Goal: Task Accomplishment & Management: Use online tool/utility

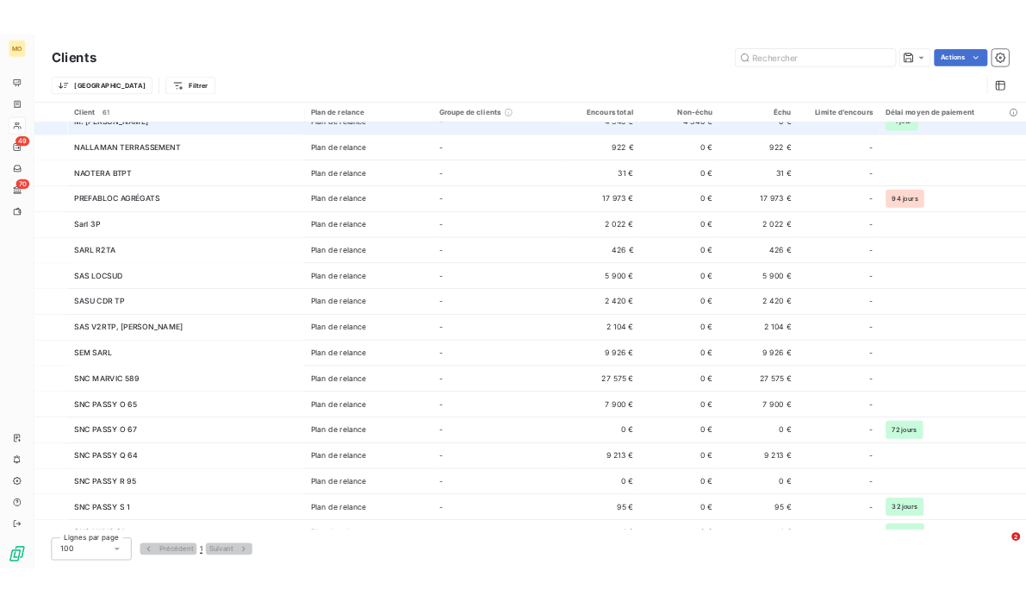
scroll to position [1187, 0]
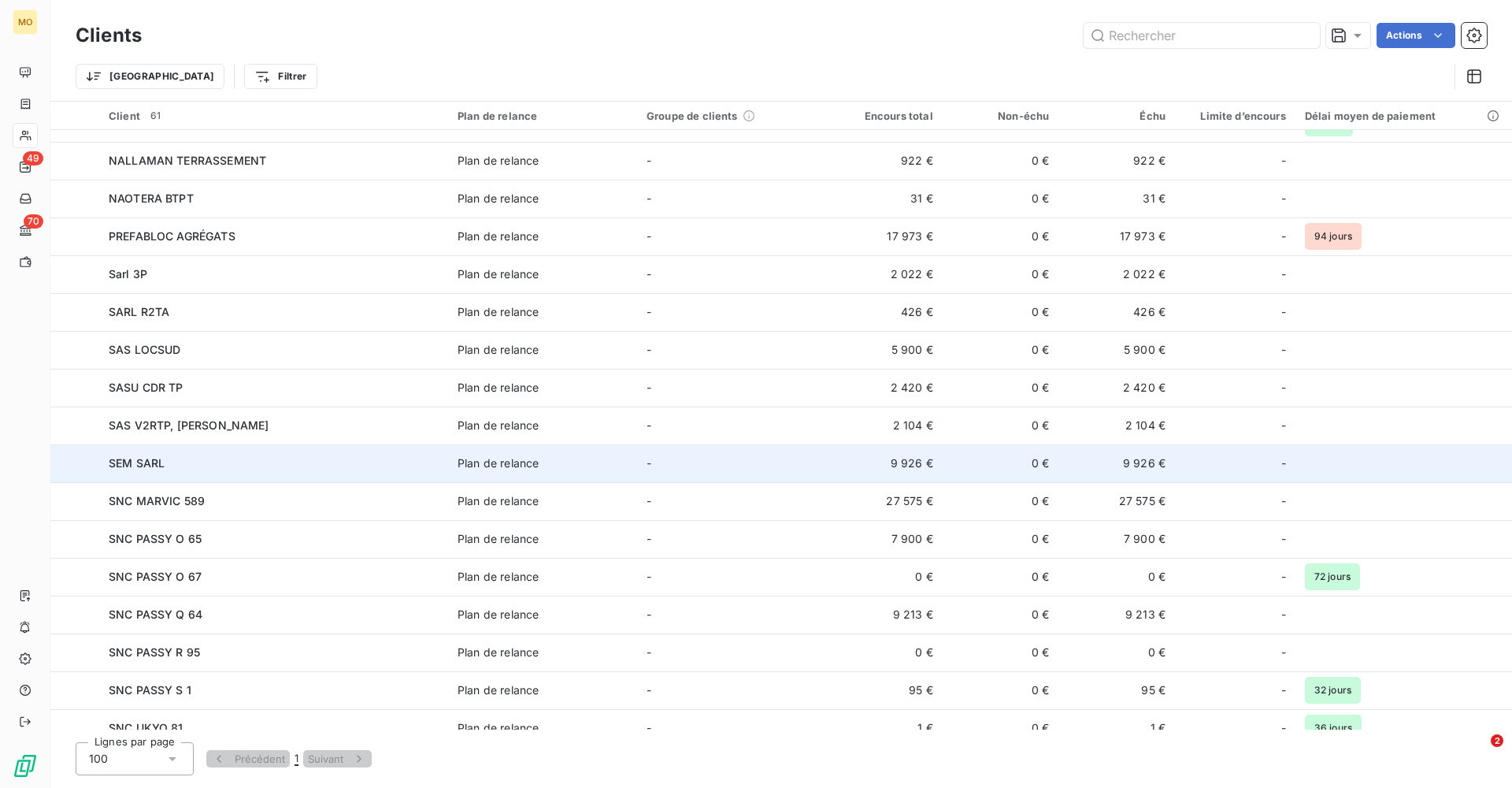
click at [225, 464] on div "SEM SARL" at bounding box center [273, 463] width 330 height 16
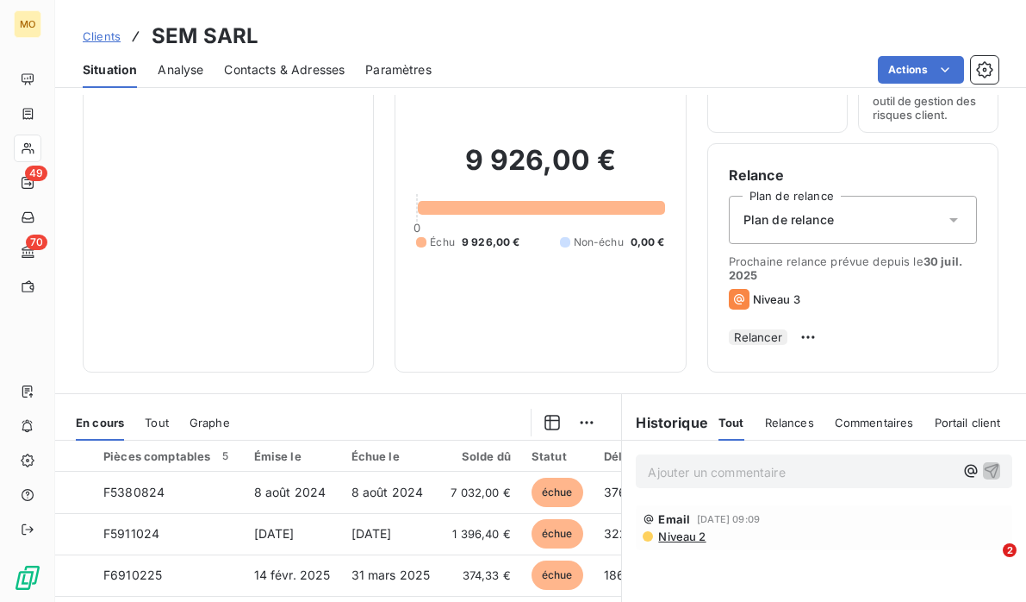
scroll to position [107, 0]
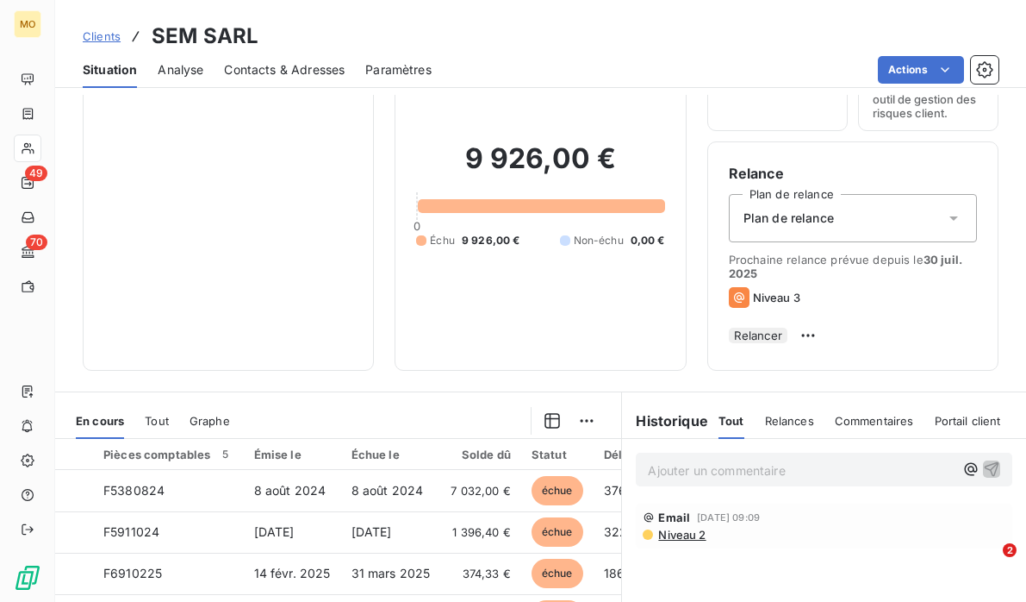
click at [788, 340] on button "Relancer" at bounding box center [758, 336] width 59 height 16
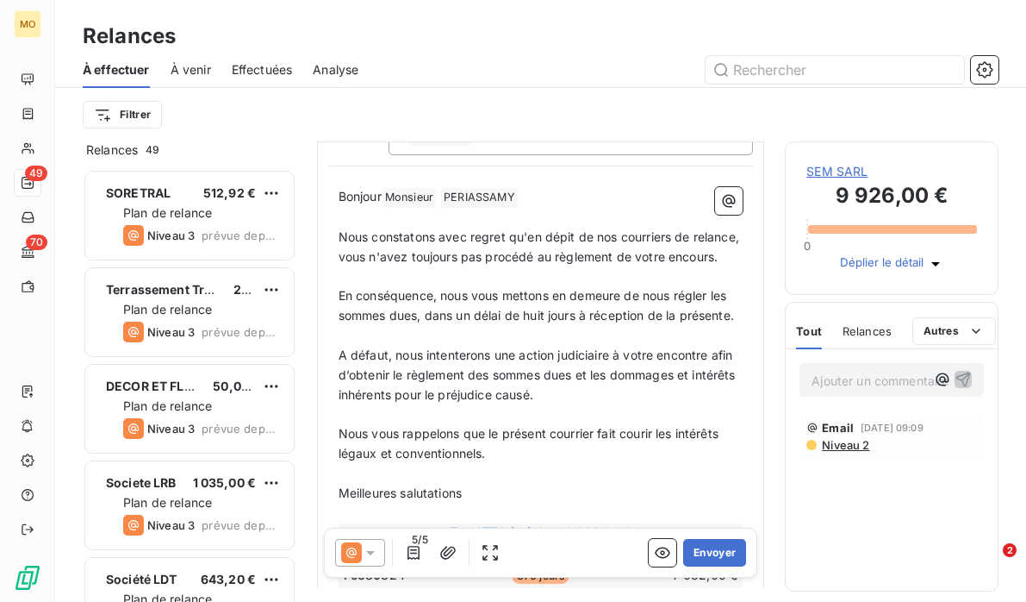
scroll to position [156, 0]
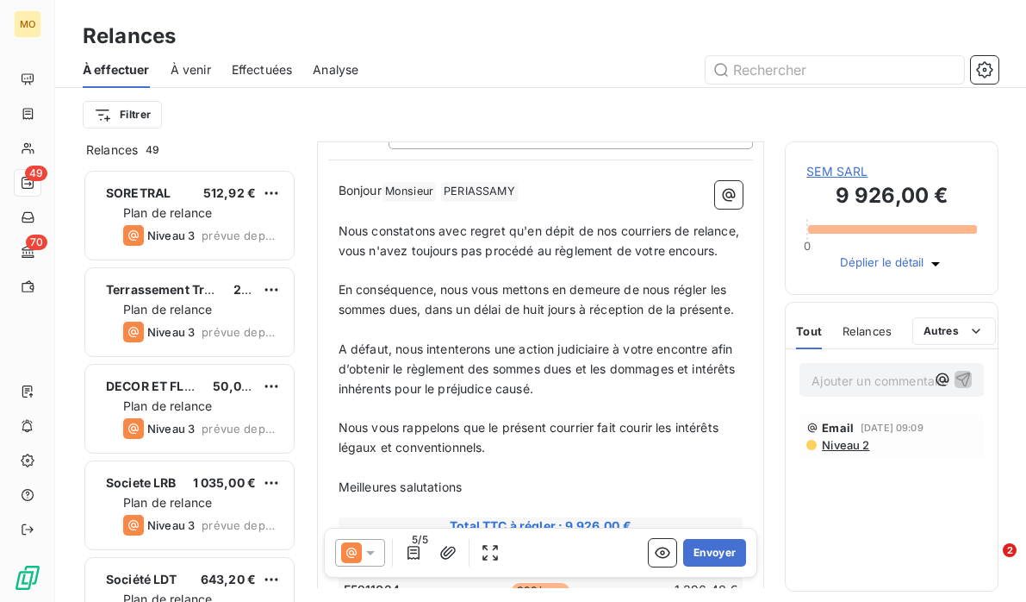
click at [375, 552] on icon at bounding box center [370, 552] width 17 height 17
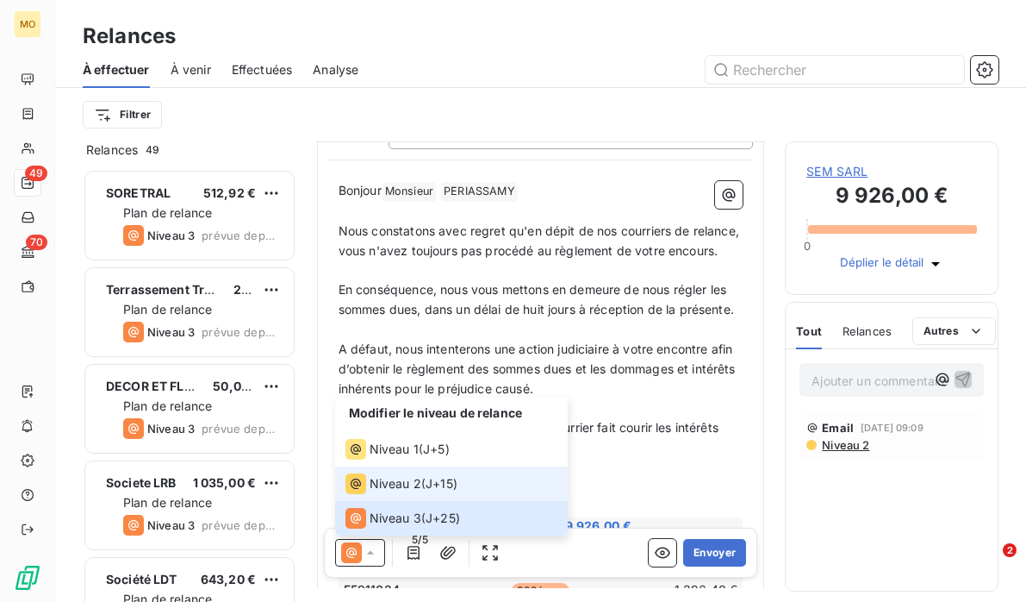
click at [415, 480] on span "Niveau 2" at bounding box center [396, 483] width 52 height 17
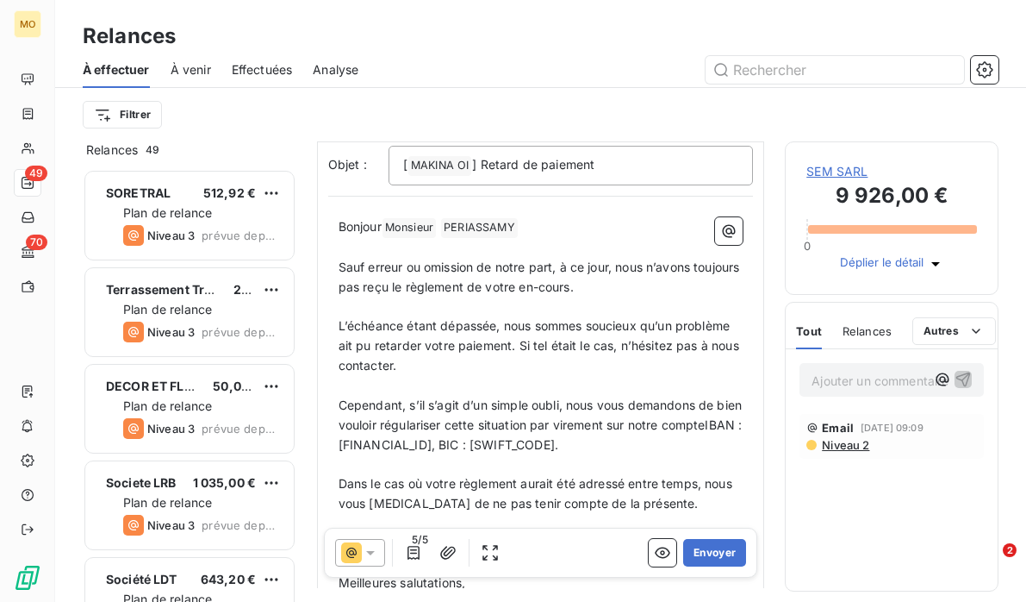
scroll to position [130, 0]
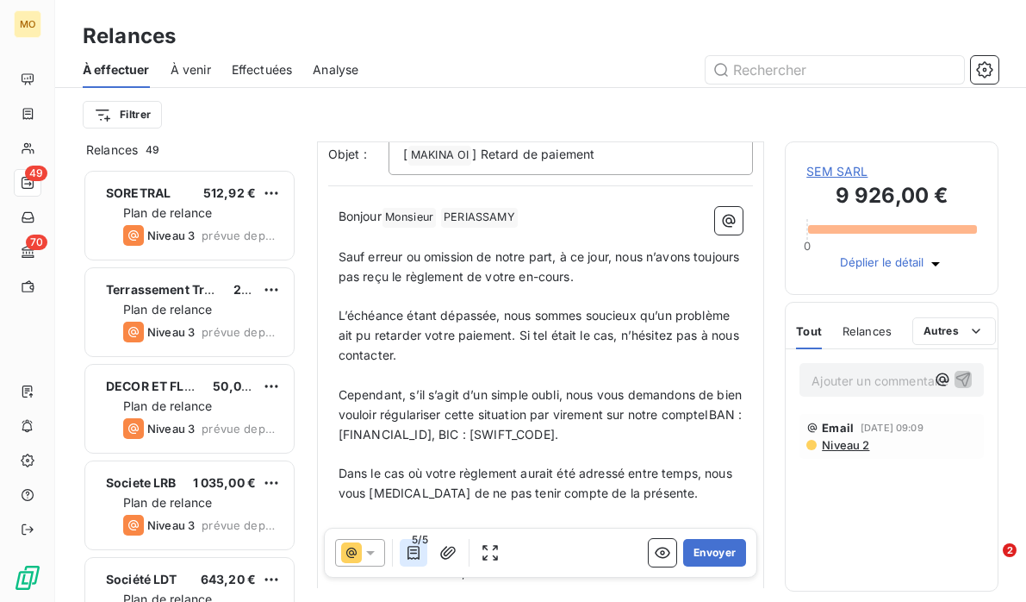
click at [412, 553] on icon "button" at bounding box center [414, 553] width 12 height 14
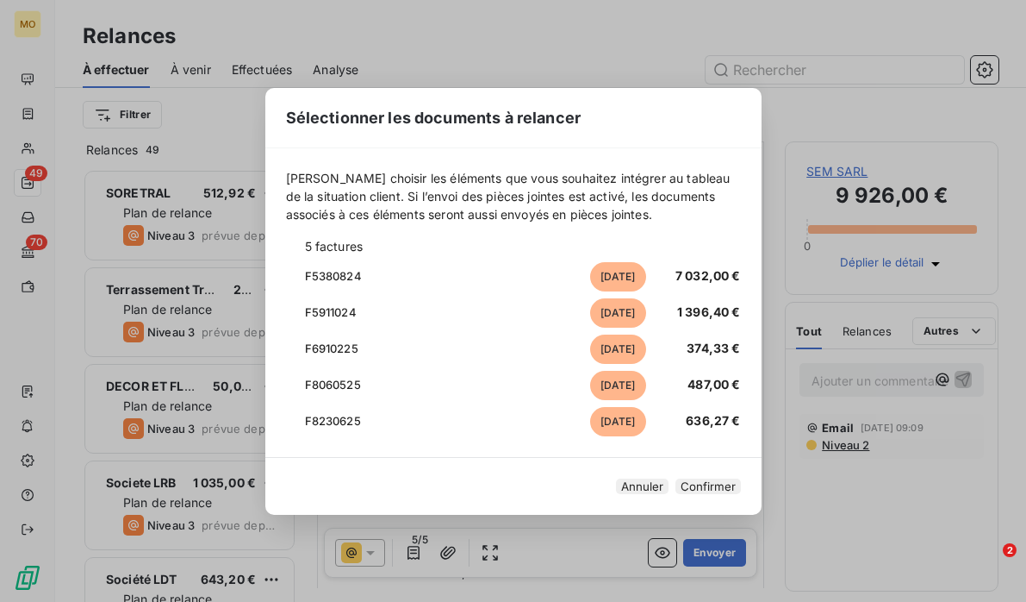
click at [294, 308] on icon at bounding box center [291, 313] width 10 height 10
click at [679, 479] on button "Confirmer" at bounding box center [709, 486] width 66 height 16
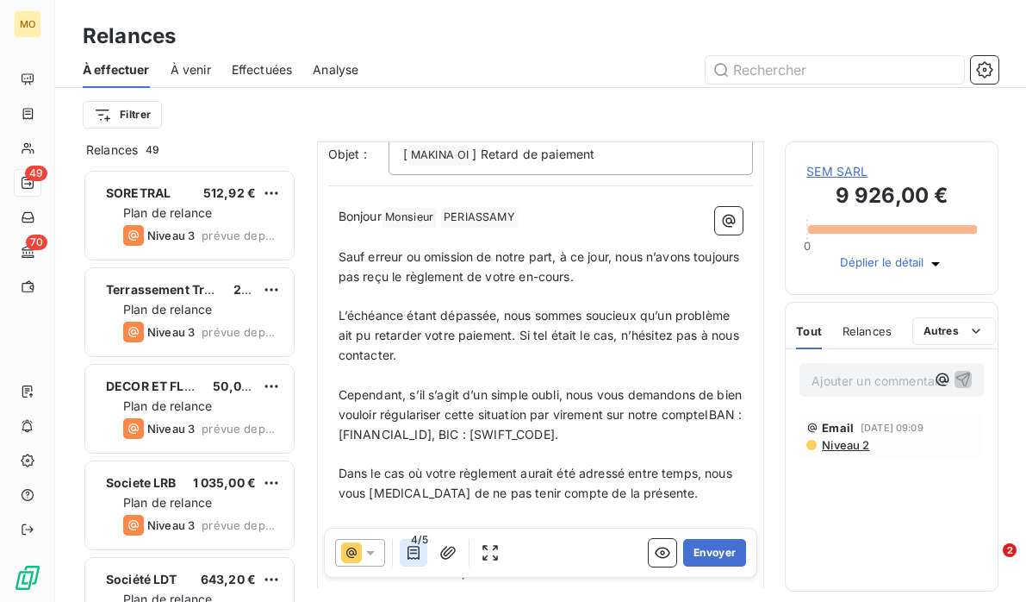
click at [415, 552] on icon "button" at bounding box center [414, 553] width 12 height 14
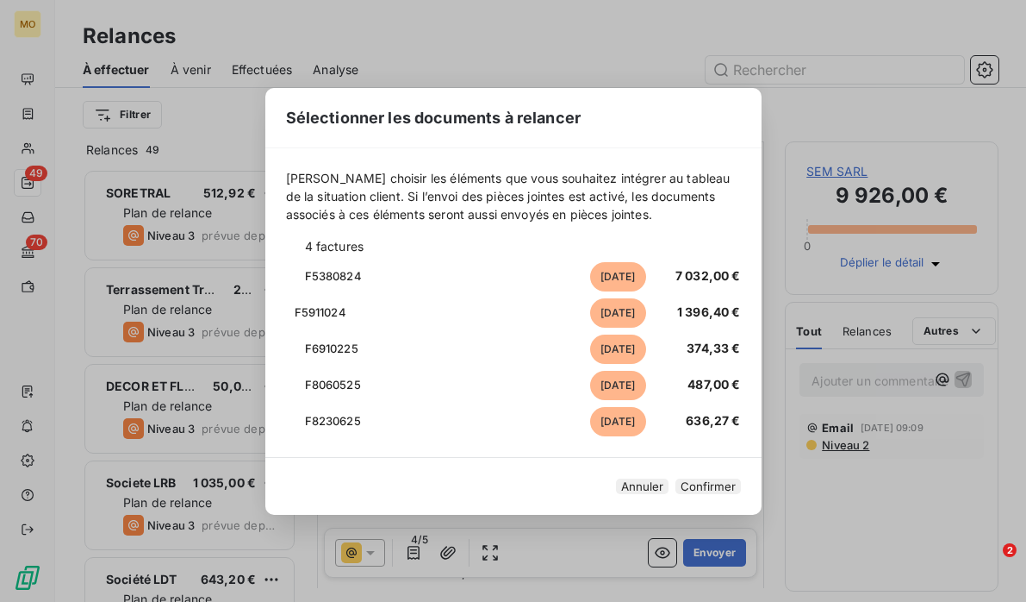
click at [692, 478] on button "Confirmer" at bounding box center [709, 486] width 66 height 16
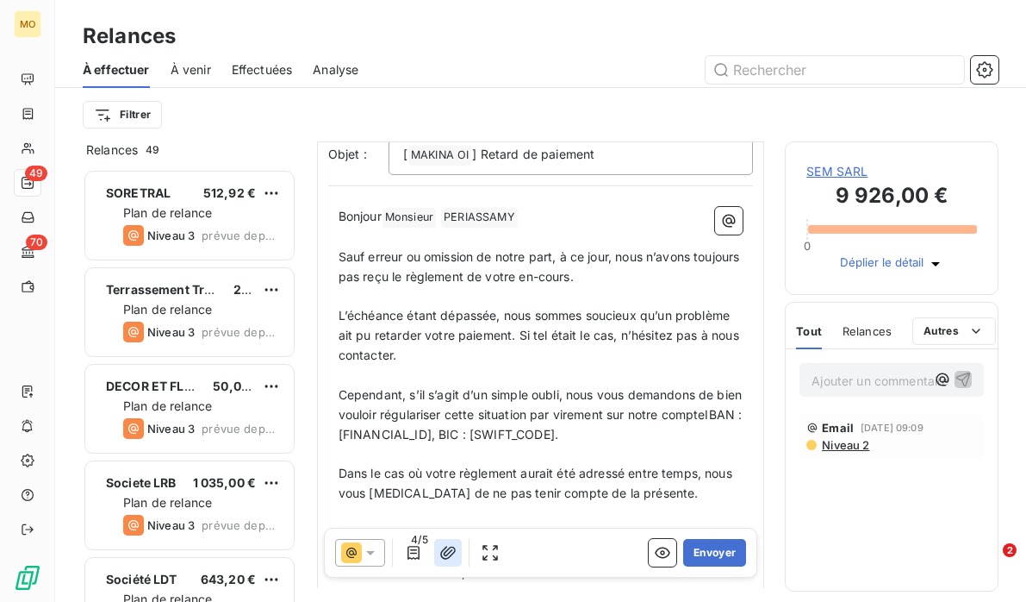
click at [450, 550] on icon "button" at bounding box center [448, 552] width 17 height 17
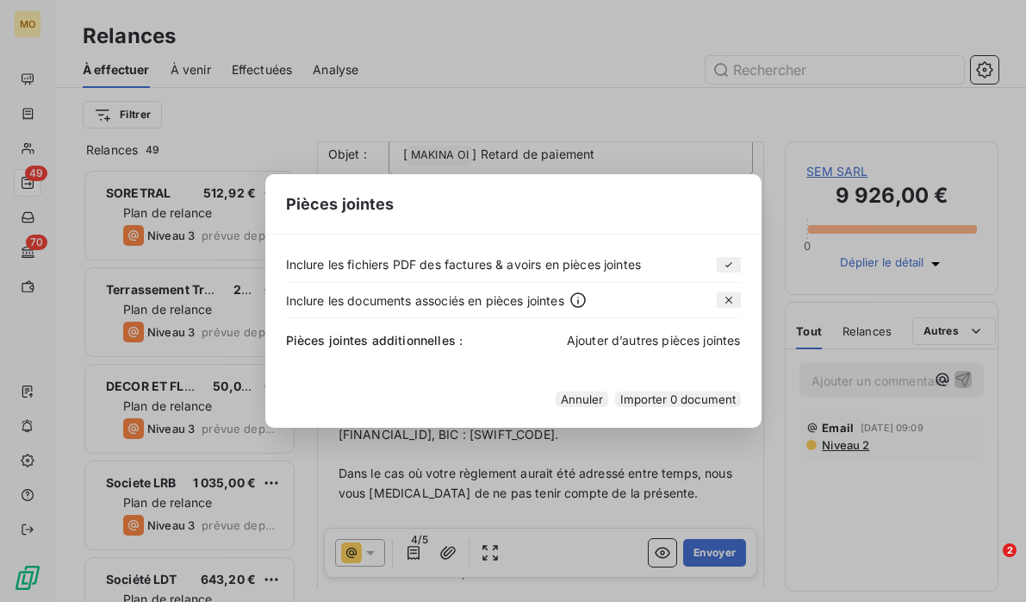
click at [635, 333] on span "Ajouter d’autres pièces jointes" at bounding box center [654, 340] width 174 height 15
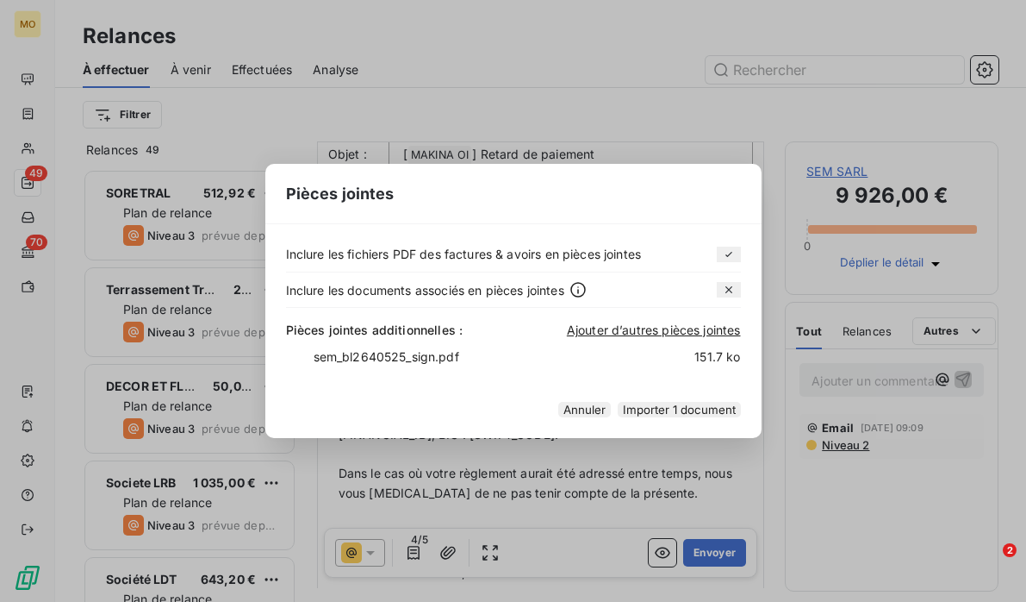
click at [451, 553] on div "Pièces jointes Inclure les fichiers PDF des factures & avoirs en pièces jointes…" at bounding box center [513, 301] width 1026 height 602
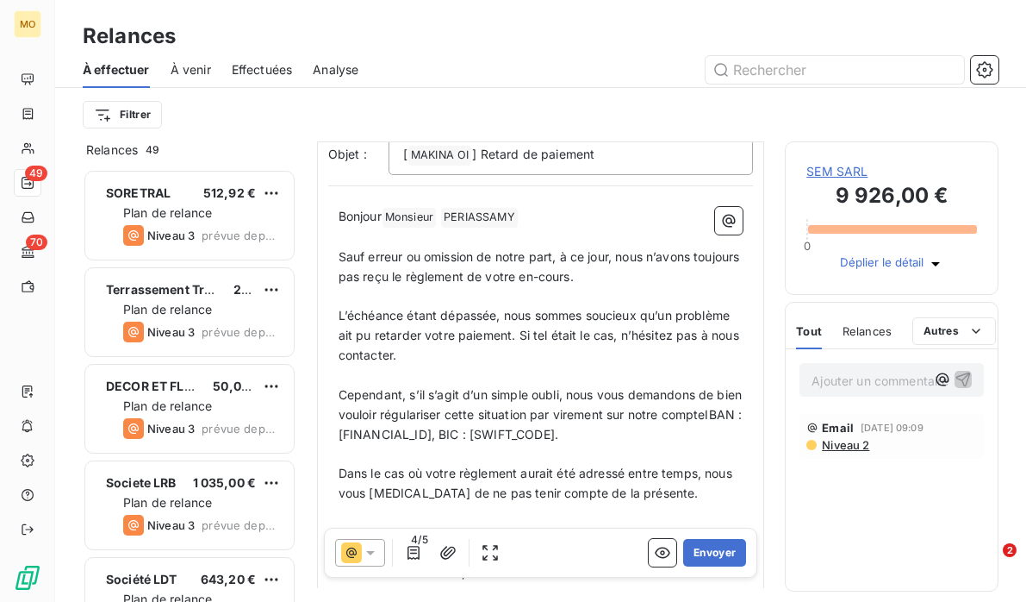
click at [451, 553] on icon "button" at bounding box center [448, 552] width 17 height 17
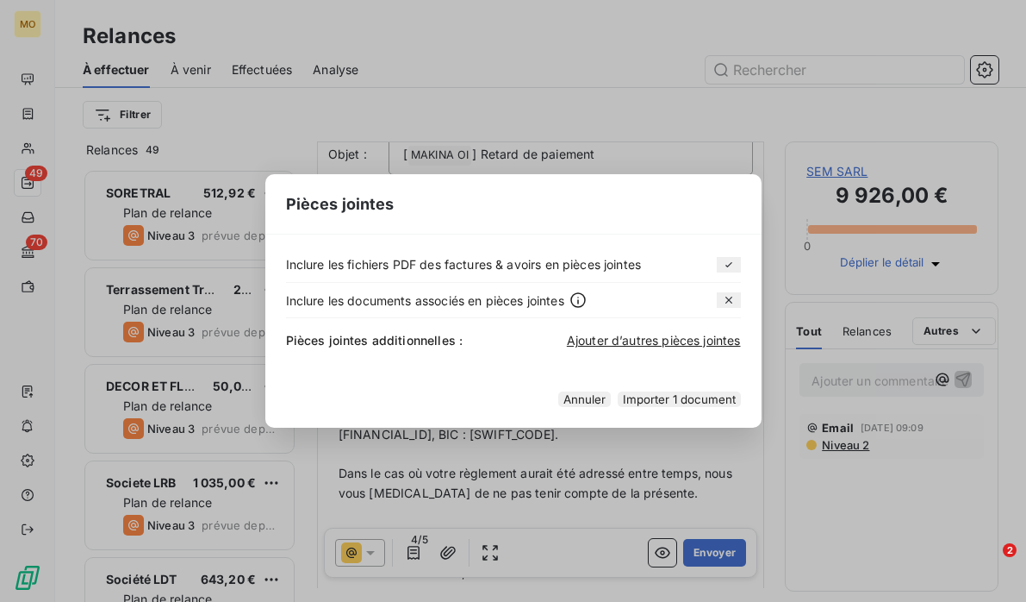
click at [540, 506] on div "Pièces jointes Inclure les fichiers PDF des factures & avoirs en pièces jointes…" at bounding box center [513, 301] width 1026 height 602
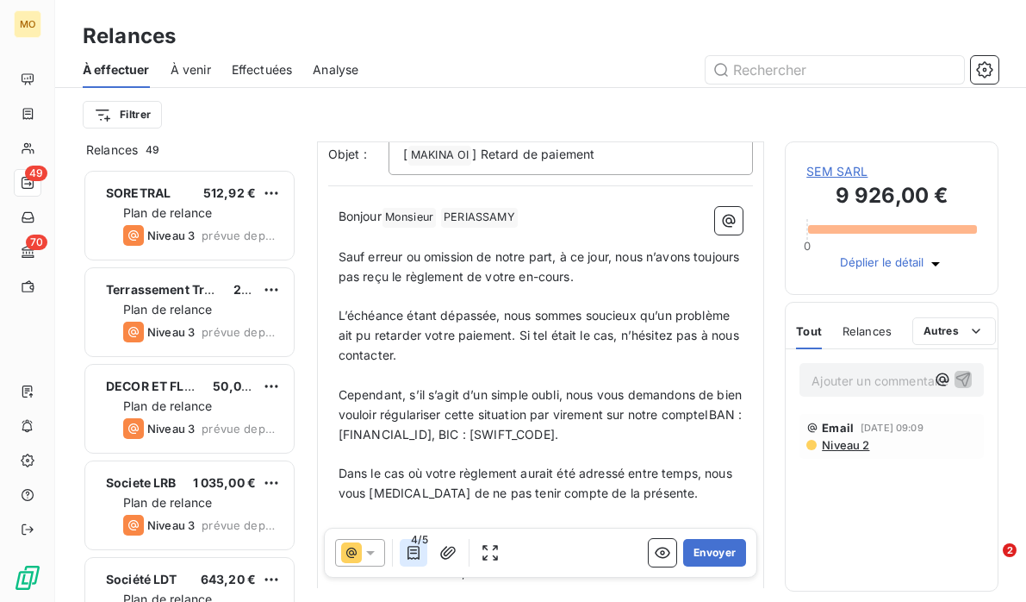
click at [413, 555] on icon "button" at bounding box center [413, 552] width 17 height 17
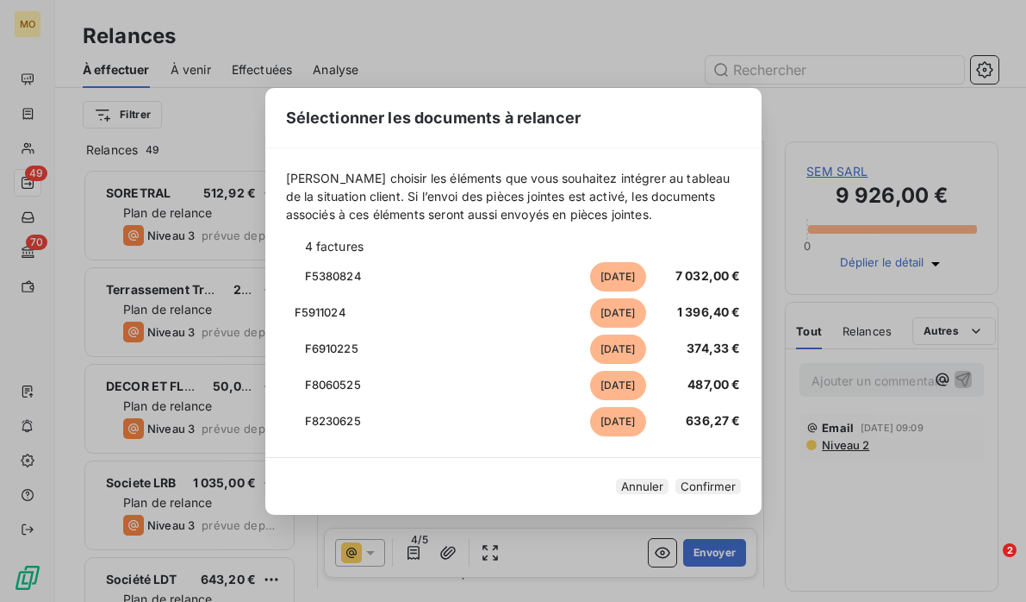
click at [693, 478] on button "Confirmer" at bounding box center [709, 486] width 66 height 16
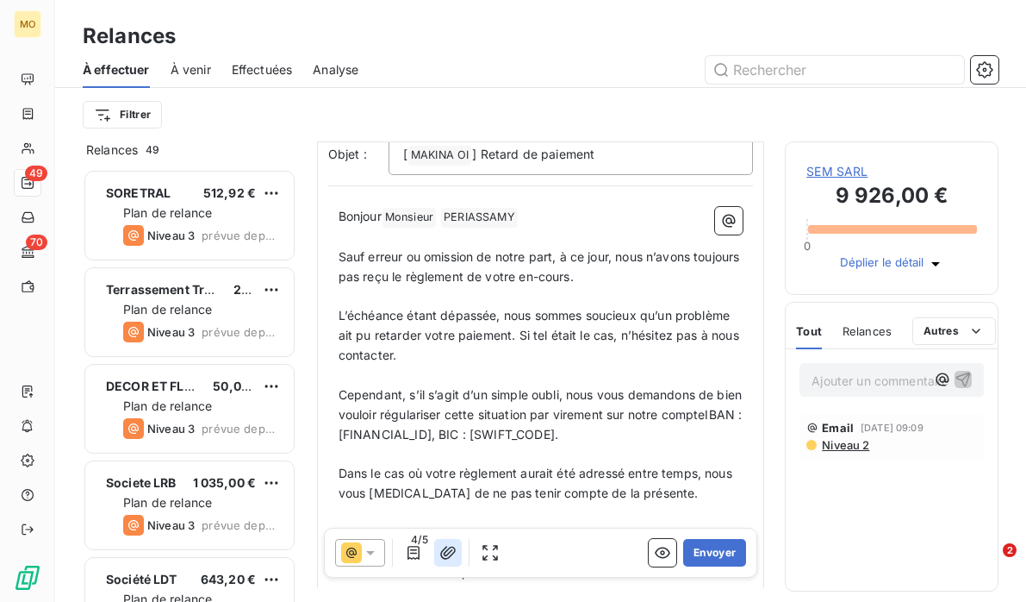
click at [449, 552] on icon "button" at bounding box center [448, 552] width 17 height 17
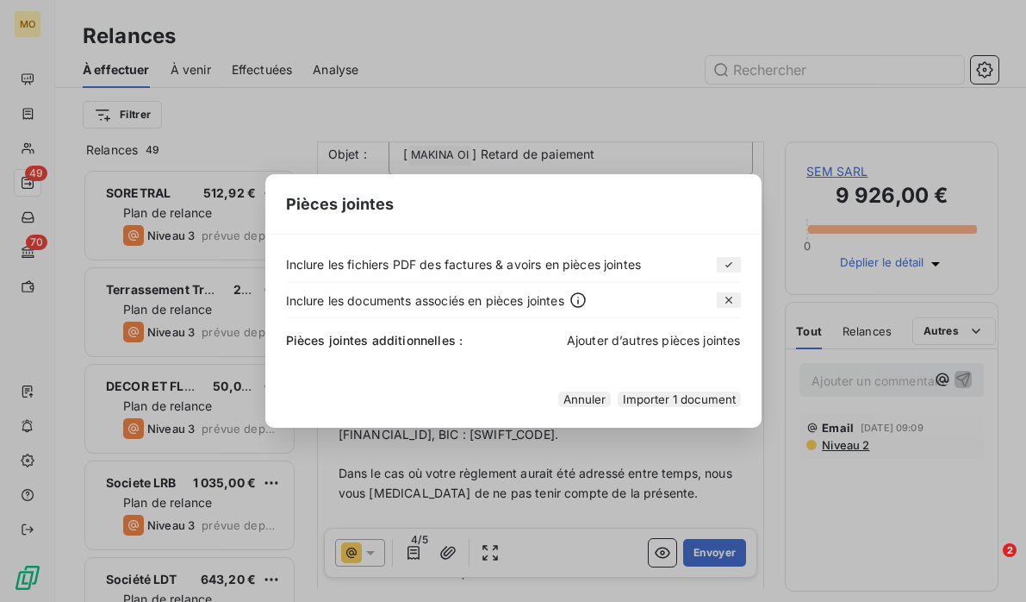
click at [671, 333] on span "Ajouter d’autres pièces jointes" at bounding box center [654, 340] width 174 height 15
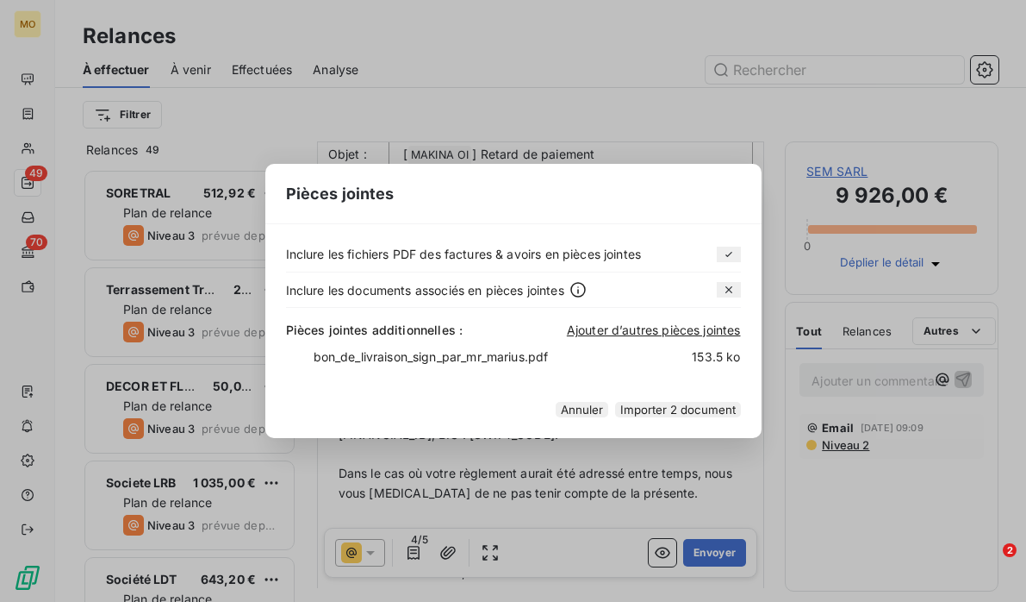
click at [415, 552] on div "Pièces jointes Inclure les fichiers PDF des factures & avoirs en pièces jointes…" at bounding box center [513, 301] width 1026 height 602
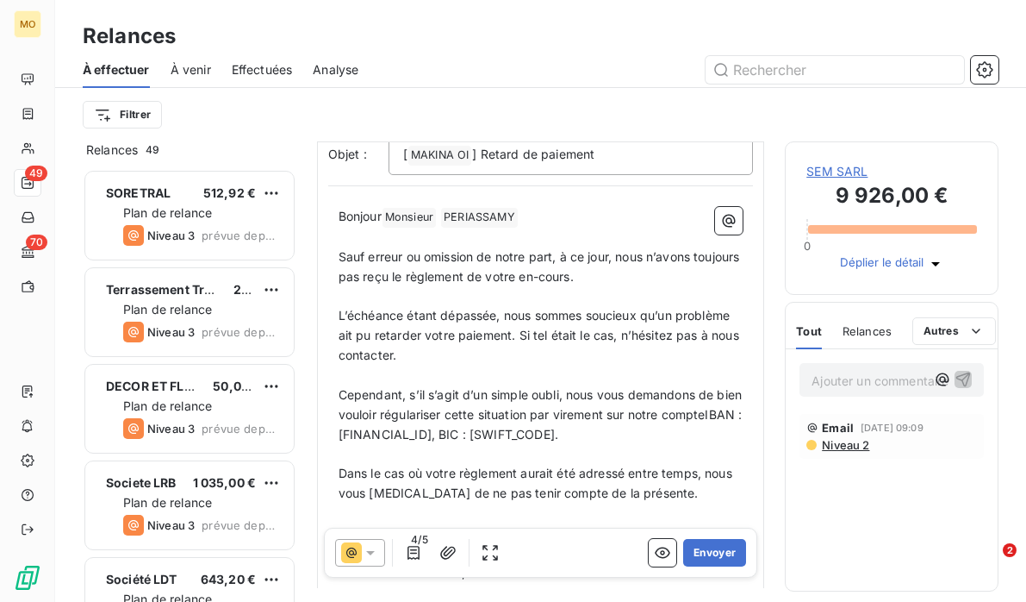
click at [415, 552] on icon "button" at bounding box center [413, 552] width 17 height 17
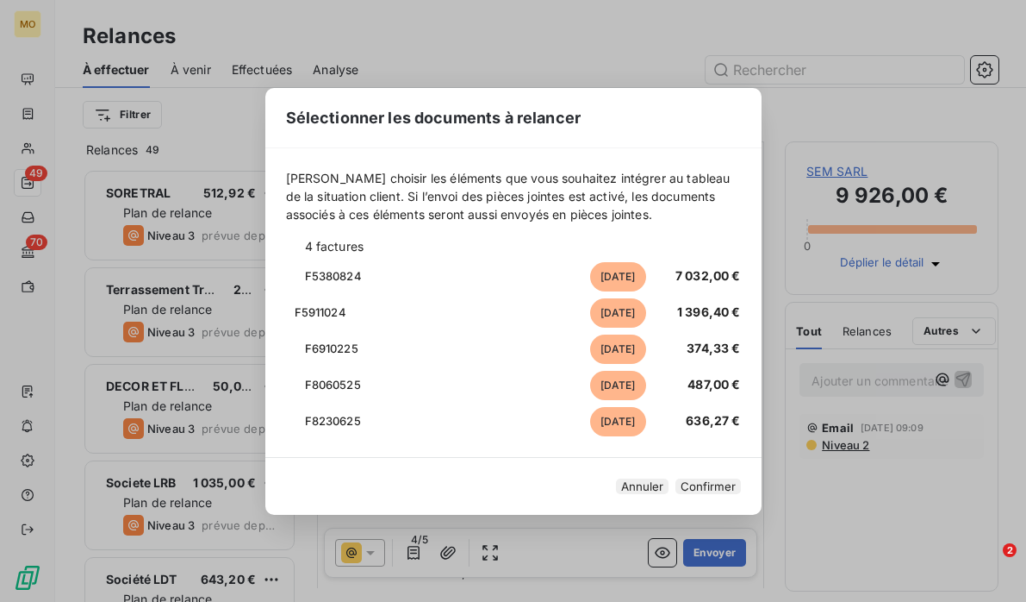
click at [446, 552] on div "Sélectionner les documents à relancer [PERSON_NAME] choisir les éléments que vo…" at bounding box center [513, 301] width 1026 height 602
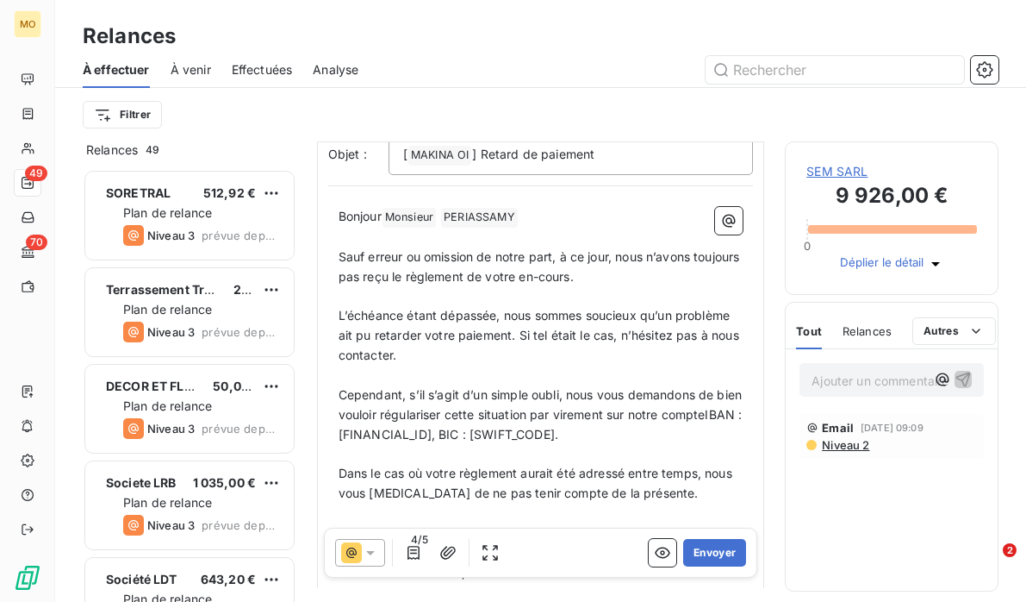
click at [446, 552] on icon "button" at bounding box center [448, 552] width 17 height 17
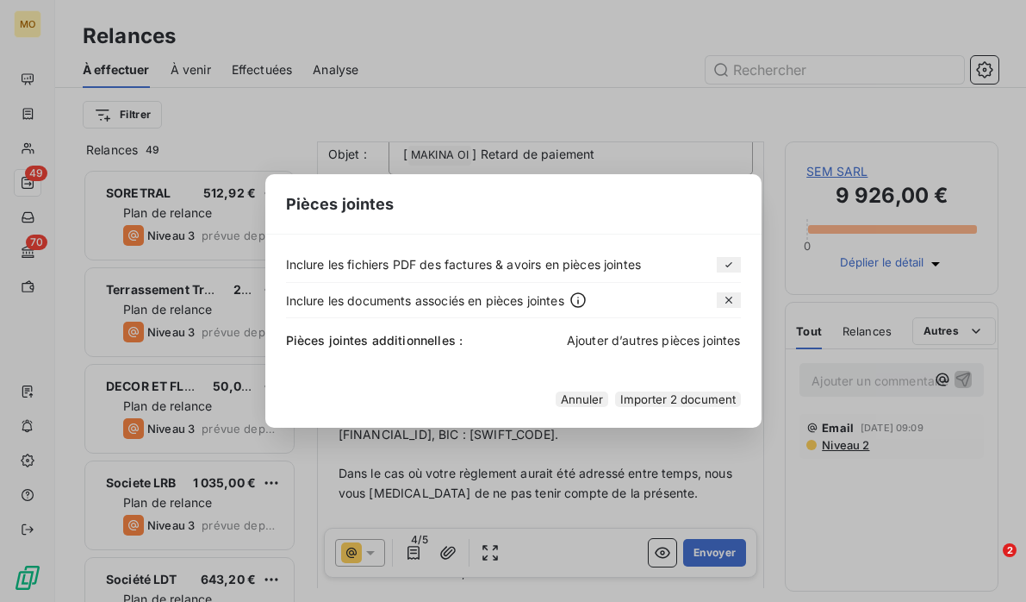
click at [653, 333] on span "Ajouter d’autres pièces jointes" at bounding box center [654, 340] width 174 height 15
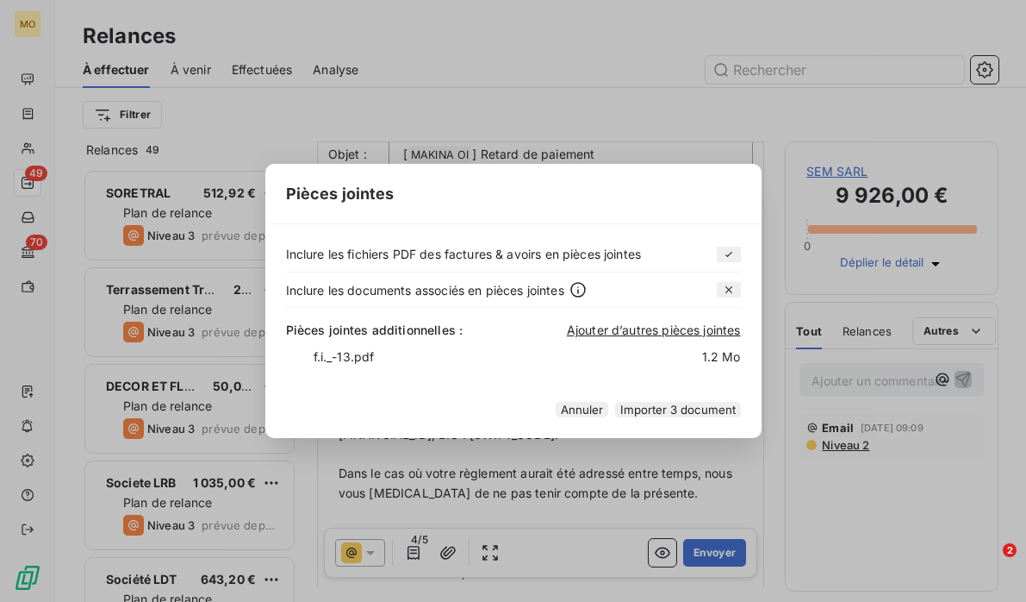
click at [415, 553] on div "Pièces jointes Inclure les fichiers PDF des factures & avoirs en pièces jointes…" at bounding box center [513, 301] width 1026 height 602
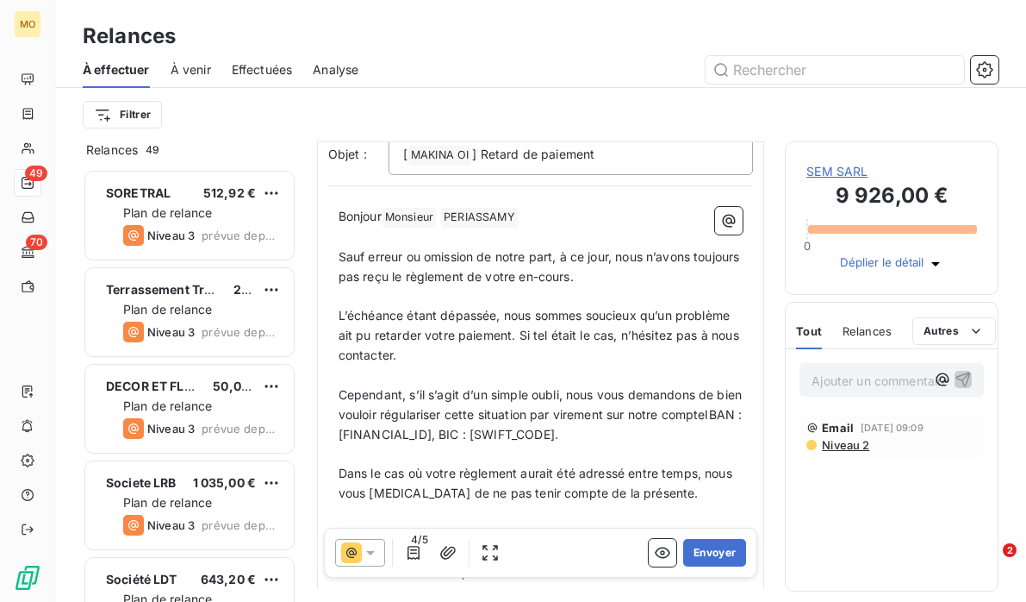
click at [415, 553] on icon "button" at bounding box center [414, 553] width 12 height 14
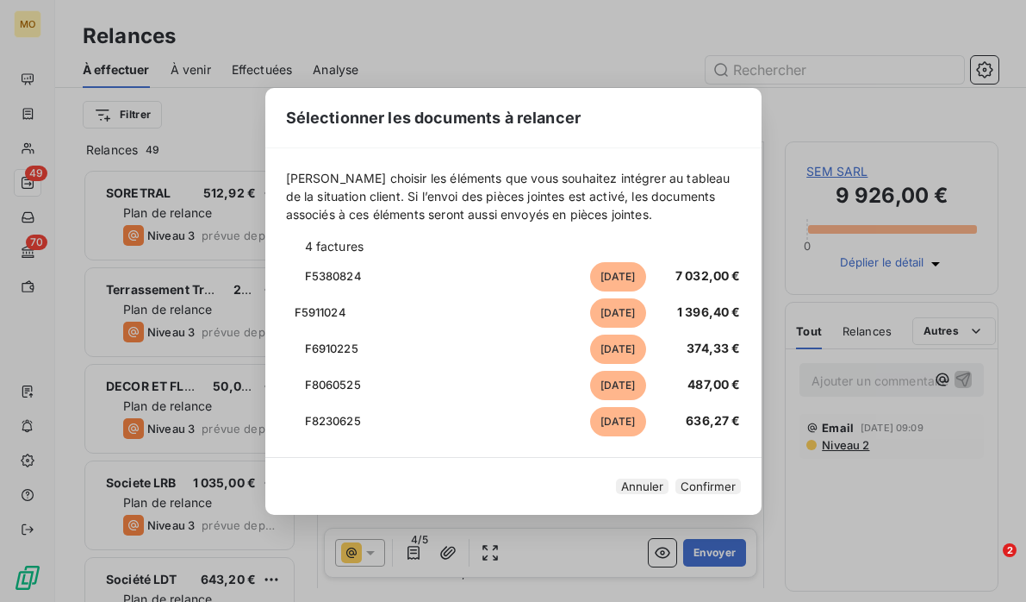
click at [608, 57] on div "Sélectionner les documents à relancer [PERSON_NAME] choisir les éléments que vo…" at bounding box center [513, 301] width 1026 height 602
